Goal: Entertainment & Leisure: Consume media (video, audio)

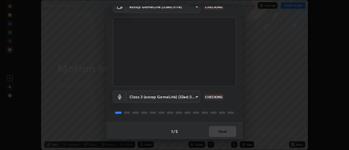
scroll to position [29, 0]
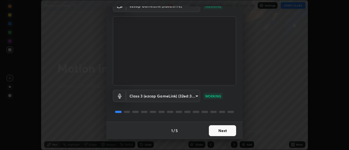
click at [223, 127] on button "Next" at bounding box center [222, 130] width 27 height 11
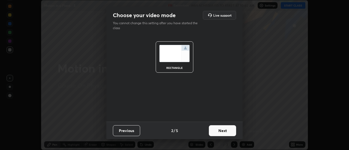
scroll to position [0, 0]
click at [220, 129] on button "Next" at bounding box center [222, 130] width 27 height 11
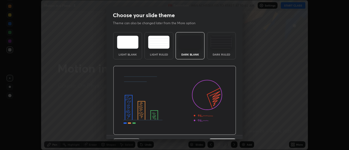
click at [221, 132] on img at bounding box center [174, 100] width 123 height 69
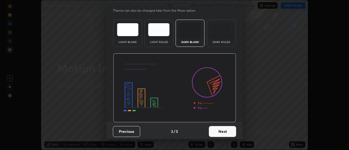
scroll to position [13, 0]
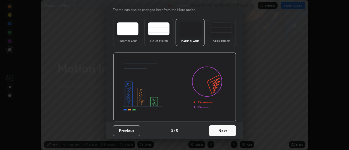
click at [222, 129] on button "Next" at bounding box center [222, 130] width 27 height 11
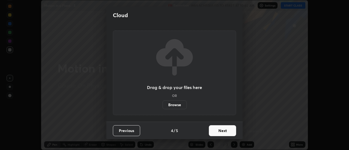
scroll to position [0, 0]
click at [221, 130] on button "Next" at bounding box center [222, 130] width 27 height 11
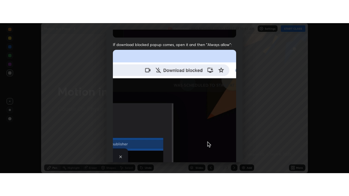
scroll to position [140, 0]
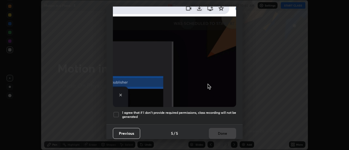
click at [119, 114] on div at bounding box center [116, 114] width 7 height 7
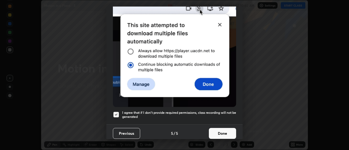
click at [219, 129] on button "Done" at bounding box center [222, 133] width 27 height 11
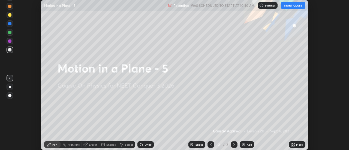
click at [293, 6] on button "START CLASS" at bounding box center [292, 5] width 25 height 7
click at [248, 144] on div "Add" at bounding box center [248, 144] width 5 height 3
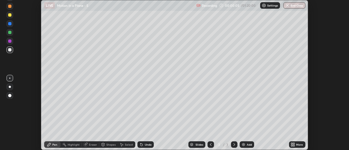
click at [10, 87] on div at bounding box center [10, 87] width 2 height 2
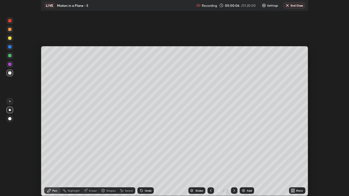
scroll to position [196, 349]
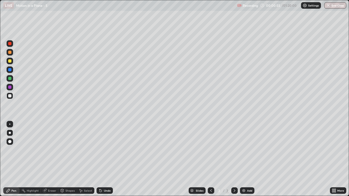
click at [10, 78] on div at bounding box center [9, 78] width 3 height 3
click at [106, 150] on div "Undo" at bounding box center [107, 190] width 7 height 3
click at [107, 150] on div "Undo" at bounding box center [107, 190] width 7 height 3
click at [10, 97] on div at bounding box center [9, 95] width 3 height 3
click at [49, 150] on div "Eraser" at bounding box center [52, 190] width 8 height 3
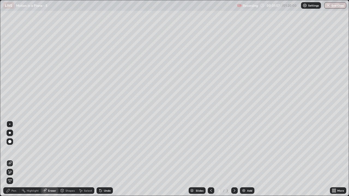
click at [10, 150] on icon at bounding box center [10, 172] width 3 height 3
click at [12, 150] on div "Pen" at bounding box center [13, 190] width 5 height 3
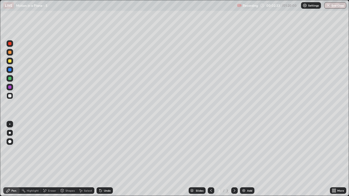
click at [8, 79] on div at bounding box center [9, 78] width 3 height 3
click at [10, 96] on div at bounding box center [9, 95] width 3 height 3
click at [106, 150] on div "Undo" at bounding box center [107, 190] width 7 height 3
click at [105, 150] on div "Undo" at bounding box center [104, 190] width 16 height 7
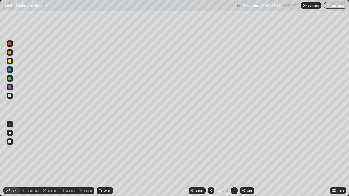
click at [103, 150] on div "Undo" at bounding box center [104, 190] width 16 height 7
click at [104, 150] on div "Undo" at bounding box center [107, 190] width 7 height 3
click at [105, 150] on div "Undo" at bounding box center [107, 190] width 7 height 3
click at [105, 150] on div "Undo" at bounding box center [104, 190] width 16 height 7
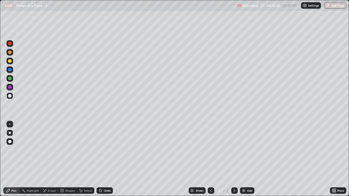
click at [246, 150] on div "Add" at bounding box center [247, 190] width 14 height 7
click at [9, 79] on div at bounding box center [9, 78] width 3 height 3
click at [210, 150] on icon at bounding box center [211, 190] width 4 height 4
click at [234, 150] on icon at bounding box center [234, 190] width 4 height 4
click at [106, 150] on div "Undo" at bounding box center [107, 190] width 7 height 3
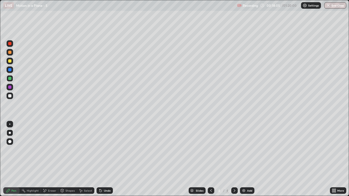
click at [106, 150] on div "Undo" at bounding box center [107, 190] width 7 height 3
click at [106, 150] on div "Undo" at bounding box center [104, 190] width 16 height 7
click at [107, 150] on div "Undo" at bounding box center [107, 190] width 7 height 3
click at [9, 88] on div at bounding box center [9, 87] width 3 height 3
click at [11, 96] on div at bounding box center [9, 95] width 3 height 3
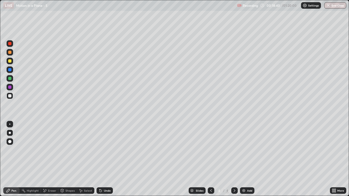
click at [10, 87] on div at bounding box center [9, 87] width 3 height 3
click at [10, 124] on div at bounding box center [9, 124] width 1 height 1
click at [106, 150] on div "Undo" at bounding box center [107, 190] width 7 height 3
click at [70, 150] on div "Shapes" at bounding box center [69, 190] width 9 height 3
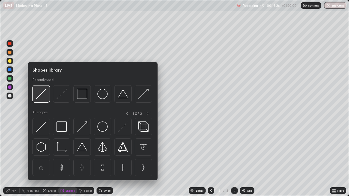
click at [37, 93] on img at bounding box center [41, 94] width 10 height 10
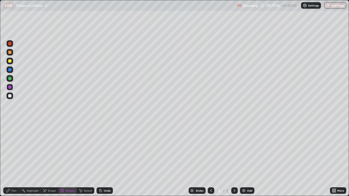
click at [9, 150] on icon at bounding box center [8, 190] width 4 height 4
click at [10, 133] on div at bounding box center [10, 133] width 2 height 2
click at [11, 95] on div at bounding box center [9, 95] width 3 height 3
click at [105, 150] on div "Undo" at bounding box center [107, 190] width 7 height 3
click at [104, 150] on div "Undo" at bounding box center [107, 190] width 7 height 3
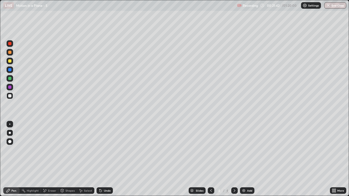
click at [104, 150] on div "Undo" at bounding box center [104, 190] width 16 height 7
click at [105, 150] on div "Undo" at bounding box center [107, 190] width 7 height 3
click at [106, 150] on div "Undo" at bounding box center [107, 190] width 7 height 3
click at [107, 150] on div "Undo" at bounding box center [107, 190] width 7 height 3
click at [245, 150] on div "Add" at bounding box center [247, 190] width 14 height 7
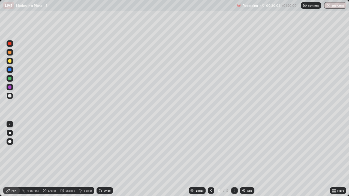
click at [108, 150] on div "Undo" at bounding box center [107, 190] width 7 height 3
click at [106, 150] on div "Undo" at bounding box center [107, 190] width 7 height 3
click at [108, 150] on div "Undo" at bounding box center [107, 190] width 7 height 3
click at [105, 150] on div "Undo" at bounding box center [107, 190] width 7 height 3
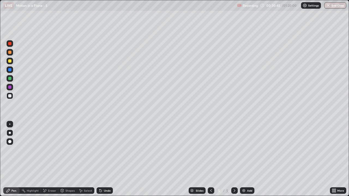
click at [107, 150] on div "Undo" at bounding box center [104, 190] width 16 height 7
click at [106, 150] on div "Undo" at bounding box center [104, 190] width 16 height 7
click at [106, 150] on div "Undo" at bounding box center [107, 190] width 7 height 3
click at [248, 150] on div "Add" at bounding box center [249, 190] width 5 height 3
click at [10, 61] on div at bounding box center [9, 60] width 3 height 3
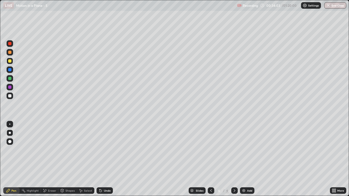
click at [10, 97] on div at bounding box center [9, 95] width 3 height 3
click at [210, 150] on icon at bounding box center [211, 190] width 4 height 4
click at [105, 150] on div "Undo" at bounding box center [107, 190] width 7 height 3
click at [9, 79] on div at bounding box center [9, 78] width 3 height 3
click at [12, 97] on div at bounding box center [10, 96] width 7 height 7
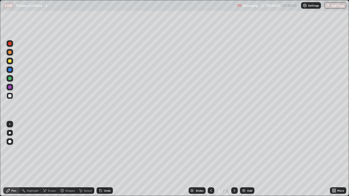
click at [234, 150] on icon at bounding box center [234, 190] width 2 height 3
click at [104, 150] on div "Undo" at bounding box center [107, 190] width 7 height 3
click at [106, 150] on div "Undo" at bounding box center [107, 190] width 7 height 3
click at [105, 150] on div "Undo" at bounding box center [107, 190] width 7 height 3
click at [104, 150] on div "Undo" at bounding box center [107, 190] width 7 height 3
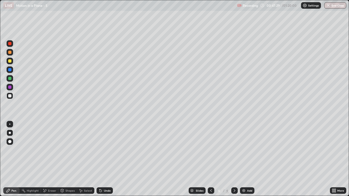
click at [102, 150] on div "Undo" at bounding box center [104, 190] width 16 height 7
click at [11, 69] on div at bounding box center [9, 69] width 3 height 3
click at [10, 97] on div at bounding box center [9, 95] width 3 height 3
click at [247, 150] on div "Add" at bounding box center [249, 190] width 5 height 3
click at [11, 61] on div at bounding box center [9, 60] width 3 height 3
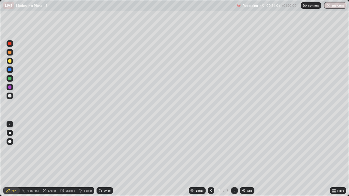
click at [105, 150] on div "Undo" at bounding box center [104, 190] width 16 height 7
click at [10, 96] on div at bounding box center [9, 95] width 3 height 3
click at [9, 81] on div at bounding box center [10, 78] width 7 height 7
click at [10, 96] on div at bounding box center [9, 95] width 3 height 3
click at [210, 150] on icon at bounding box center [211, 190] width 4 height 4
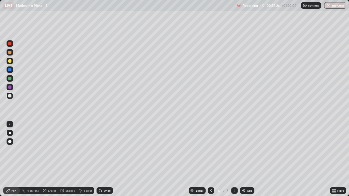
click at [105, 150] on div "Undo" at bounding box center [107, 190] width 7 height 3
click at [105, 150] on div "Undo" at bounding box center [104, 190] width 16 height 7
click at [103, 150] on div "Undo" at bounding box center [104, 190] width 16 height 7
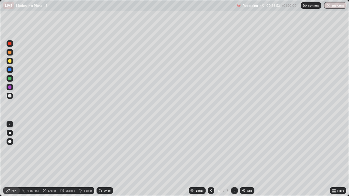
click at [235, 150] on icon at bounding box center [234, 190] width 4 height 4
click at [107, 150] on div "Undo" at bounding box center [107, 190] width 7 height 3
click at [210, 150] on icon at bounding box center [211, 190] width 4 height 4
click at [231, 150] on div at bounding box center [234, 190] width 7 height 7
click at [328, 7] on img "button" at bounding box center [328, 5] width 4 height 4
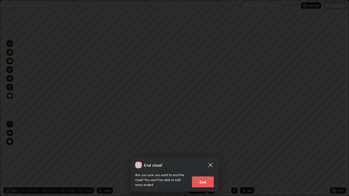
click at [203, 150] on button "End" at bounding box center [203, 181] width 22 height 11
